Goal: Information Seeking & Learning: Find specific fact

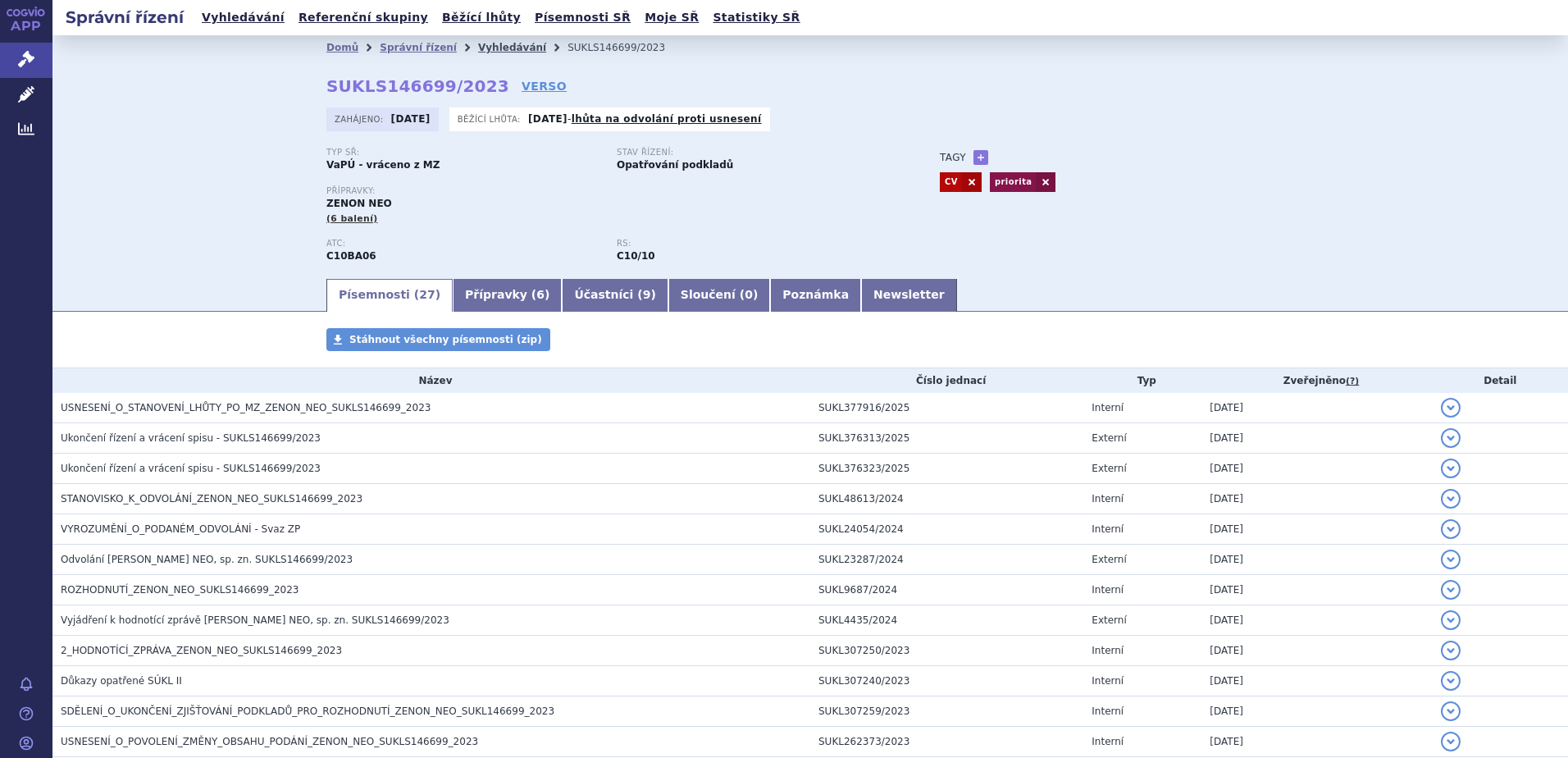
click at [481, 42] on link "Vyhledávání" at bounding box center [511, 47] width 68 height 11
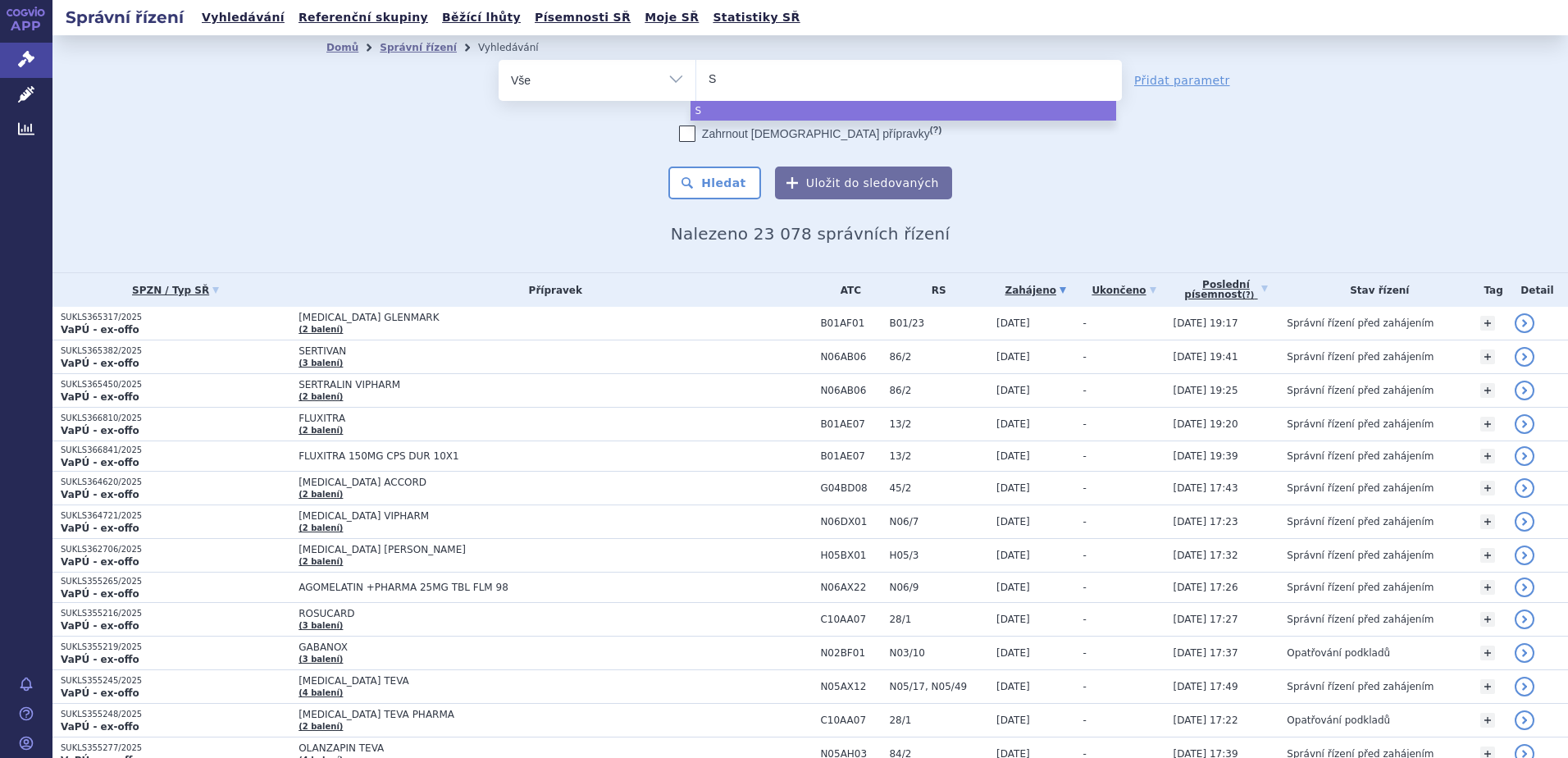
type input "SU"
type input "SUKL"
type input "SUKLS"
type input "SUKLS6"
type input "SUKLS60"
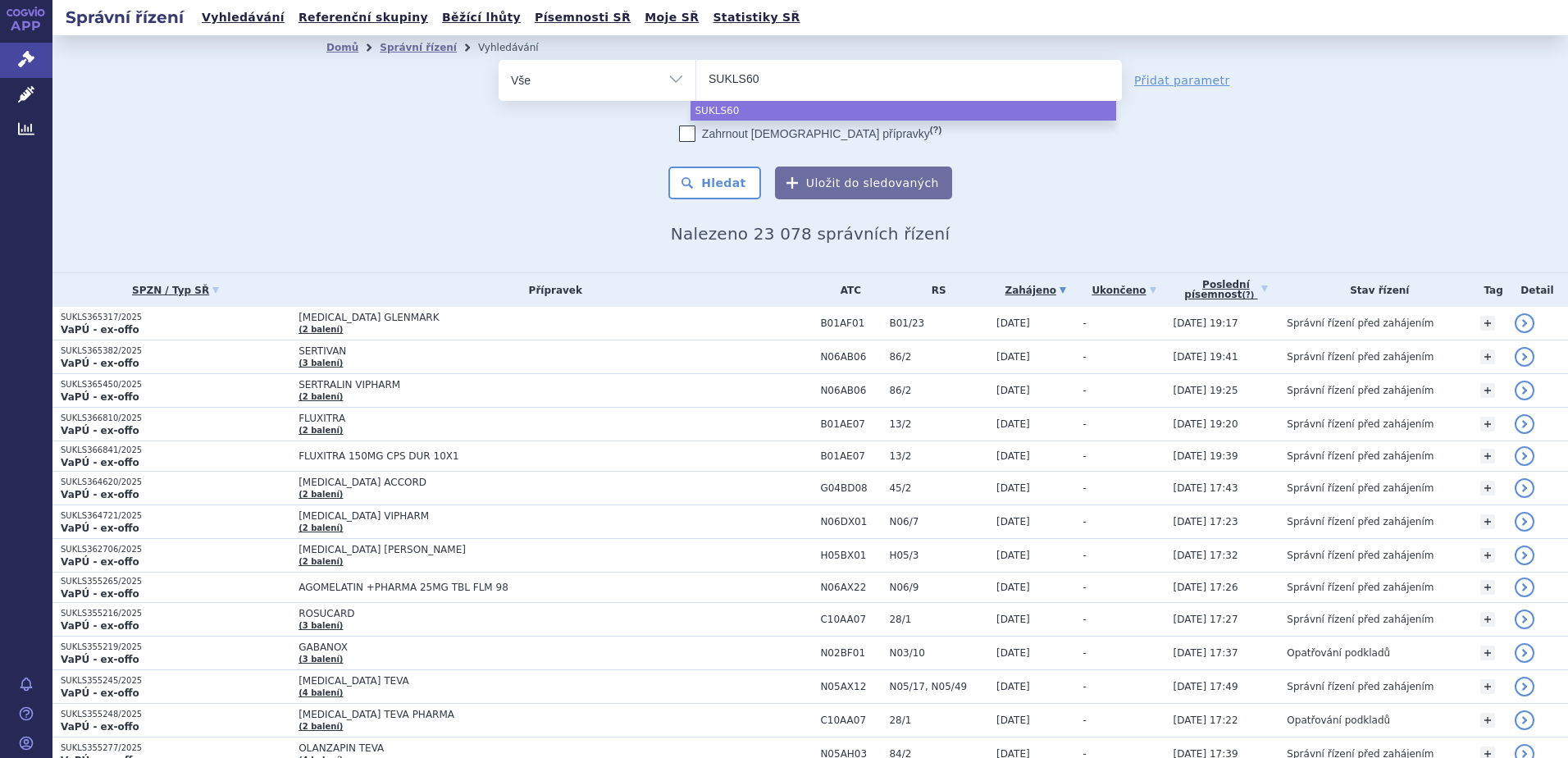
type input "SUKLS606"
type input "SUKLS6067"
type input "SUKLS60674"
type input "SUKLS60674/"
type input "SUKLS60674/20"
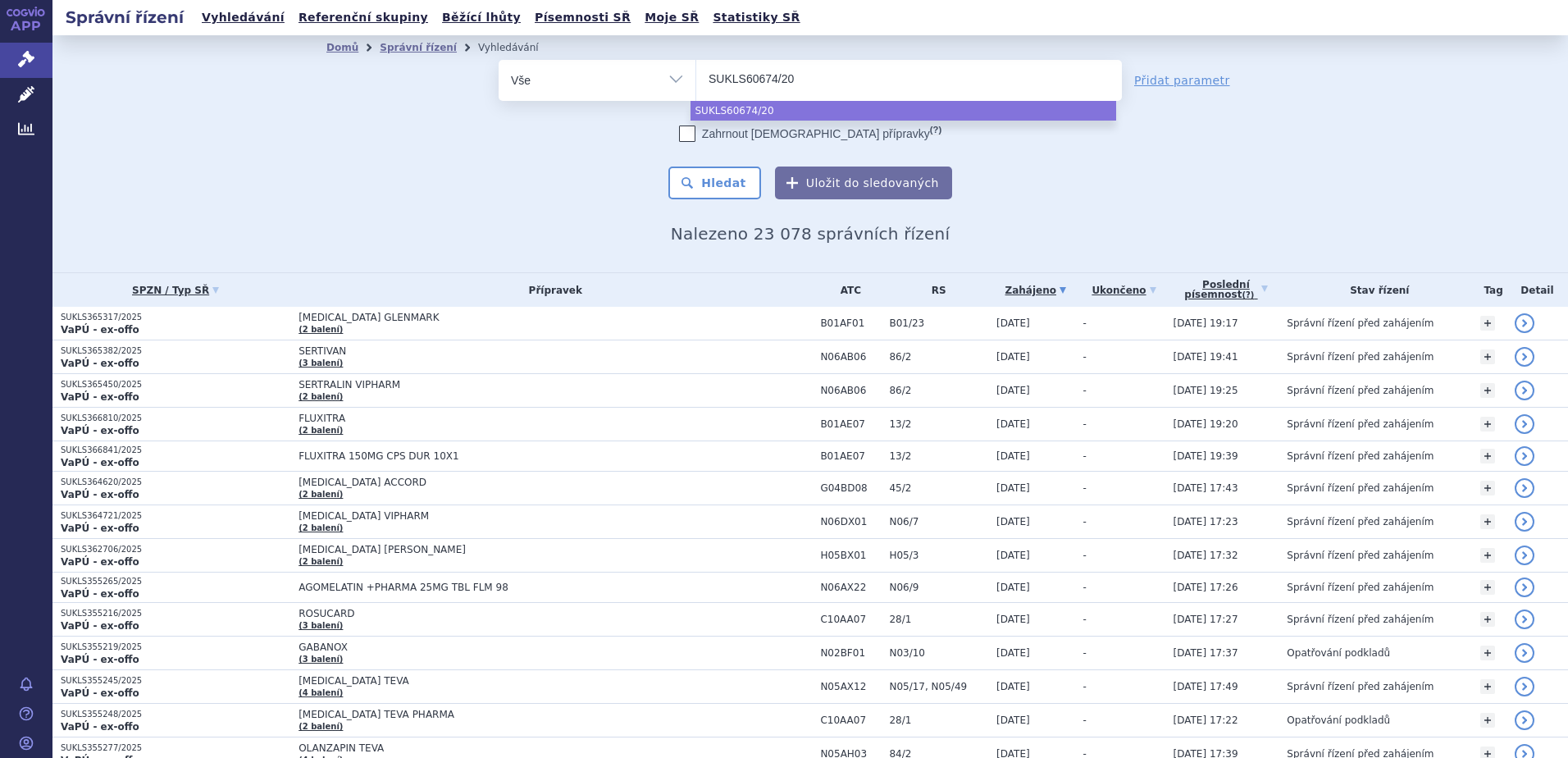
type input "SUKLS60674/202"
type input "SUKLS60674/2024"
select select "SUKLS60674/2024"
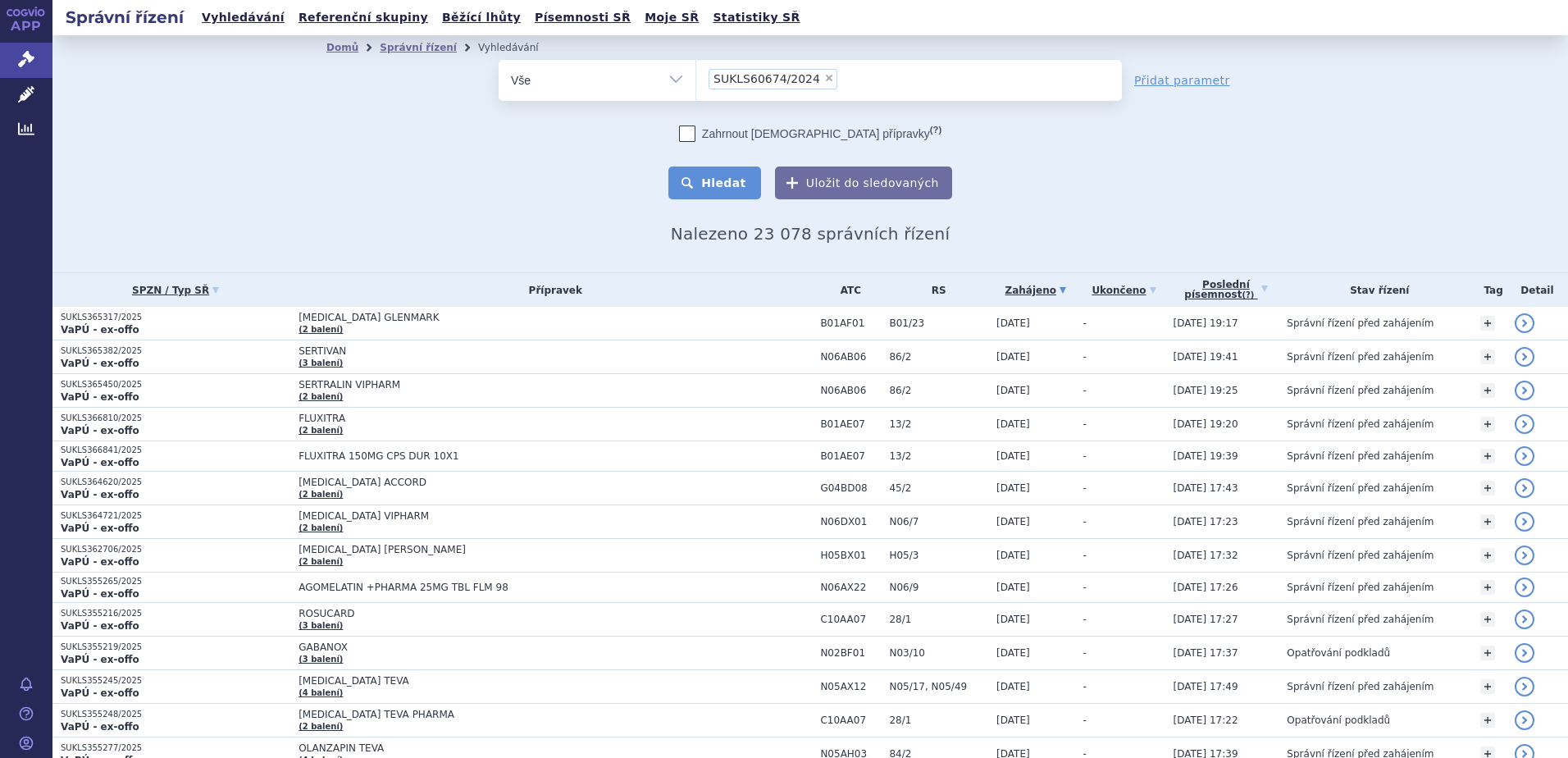
click at [707, 179] on button "Hledat" at bounding box center [715, 183] width 93 height 32
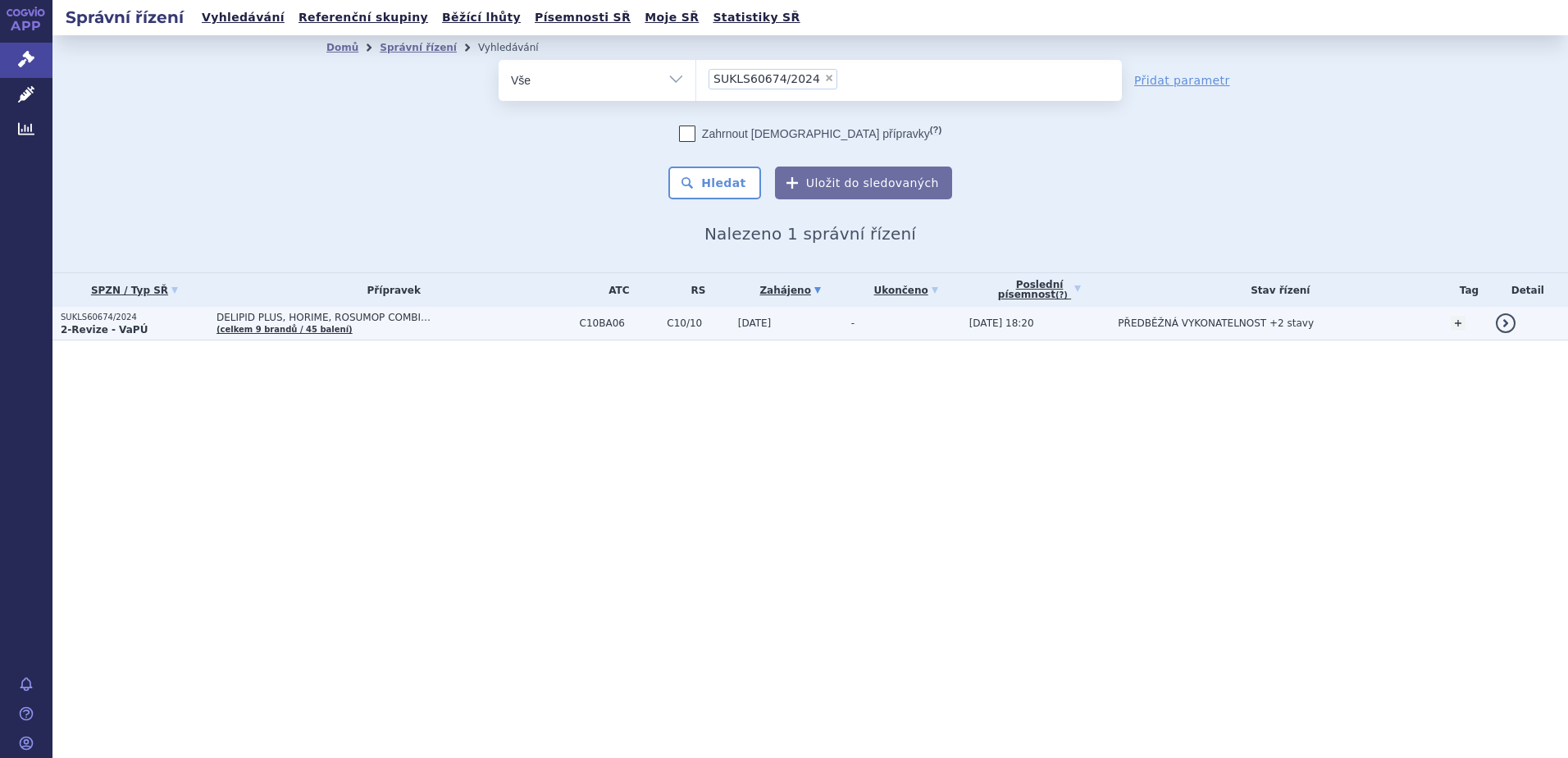
click at [130, 321] on p "SUKLS60674/2024" at bounding box center [134, 317] width 147 height 11
